Goal: Check status: Check status

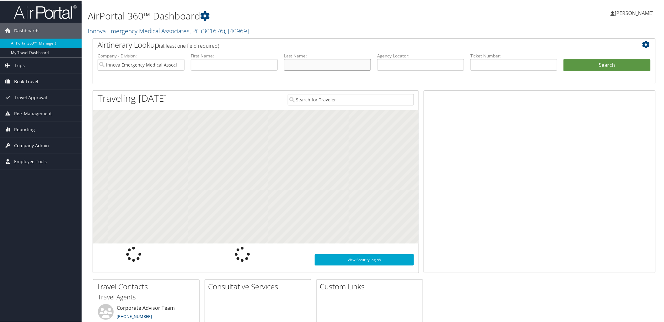
click at [300, 62] on input "text" at bounding box center [327, 64] width 87 height 12
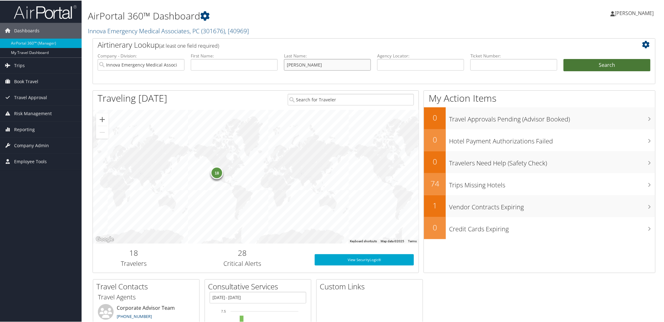
type input "bartz"
click at [577, 64] on button "Search" at bounding box center [606, 64] width 87 height 13
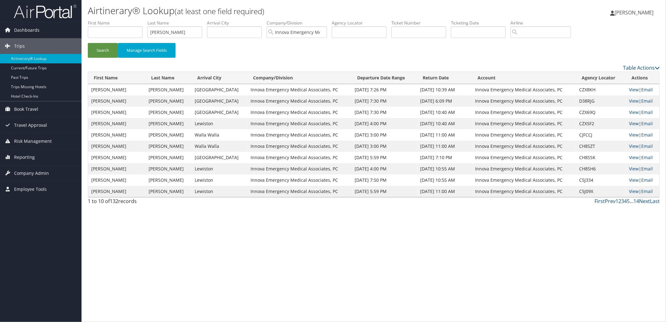
click at [629, 123] on link "View" at bounding box center [634, 123] width 10 height 6
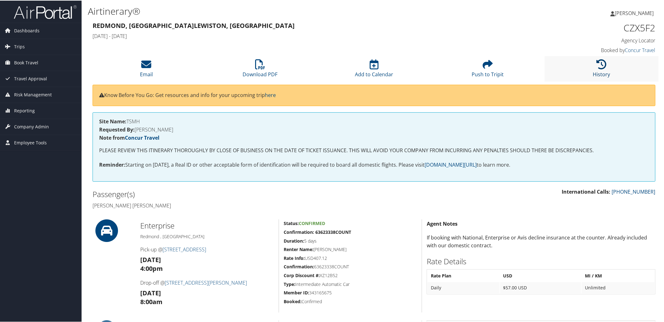
click at [601, 68] on icon at bounding box center [602, 64] width 10 height 10
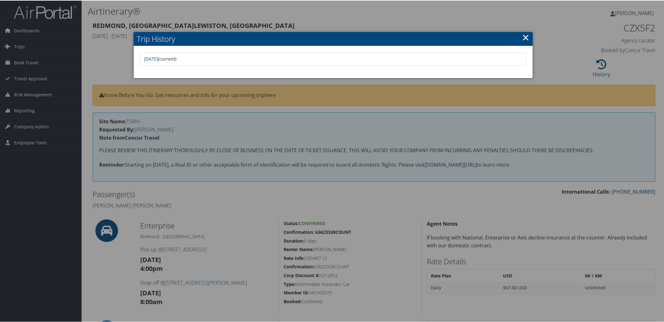
click at [523, 35] on link "×" at bounding box center [525, 36] width 7 height 13
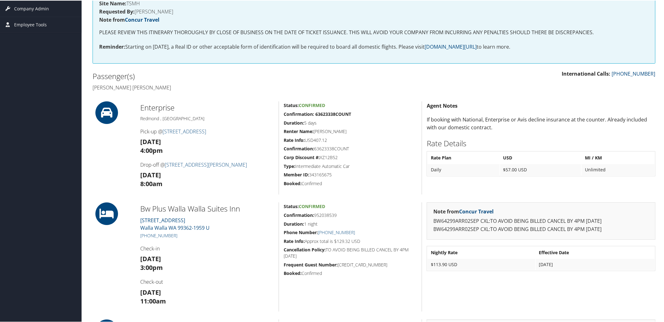
scroll to position [118, 0]
